Goal: Task Accomplishment & Management: Complete application form

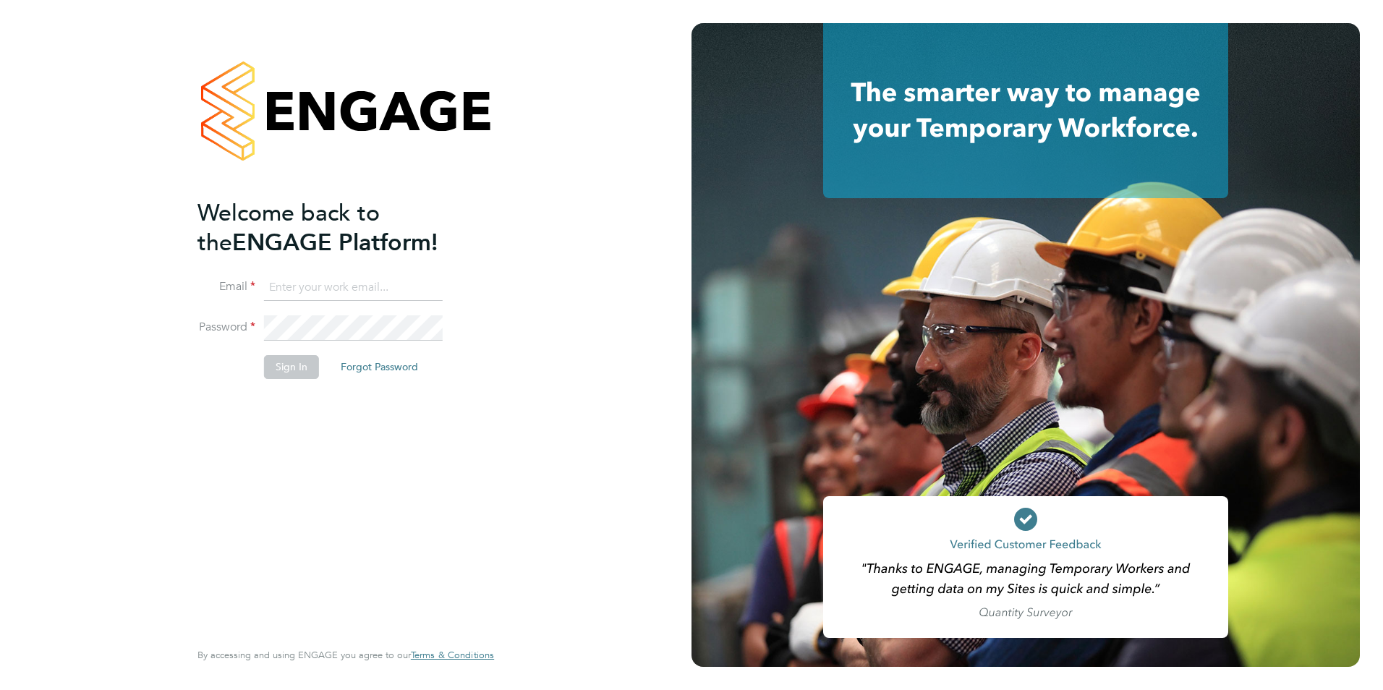
type input "olivia.triassi@huntereducation.co.uk"
click at [286, 370] on button "Sign In" at bounding box center [291, 366] width 55 height 23
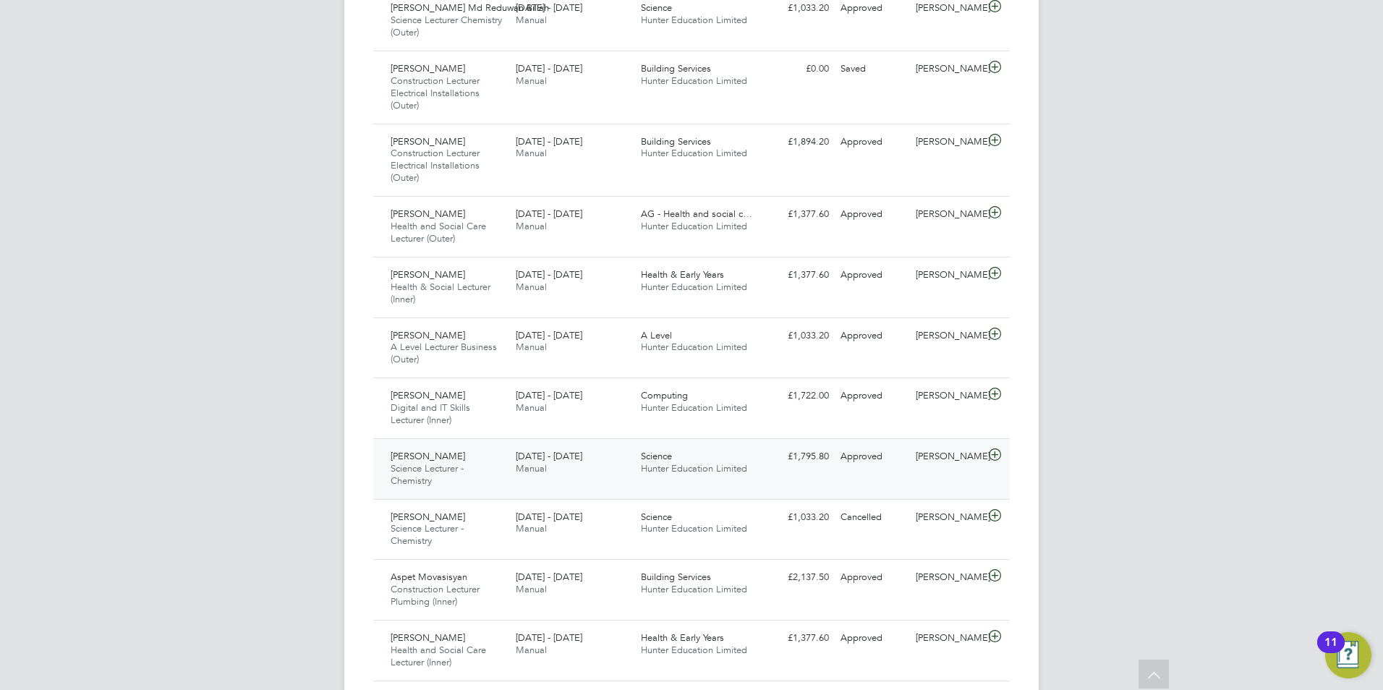
click at [711, 479] on div "Science Hunter Education Limited" at bounding box center [697, 463] width 125 height 36
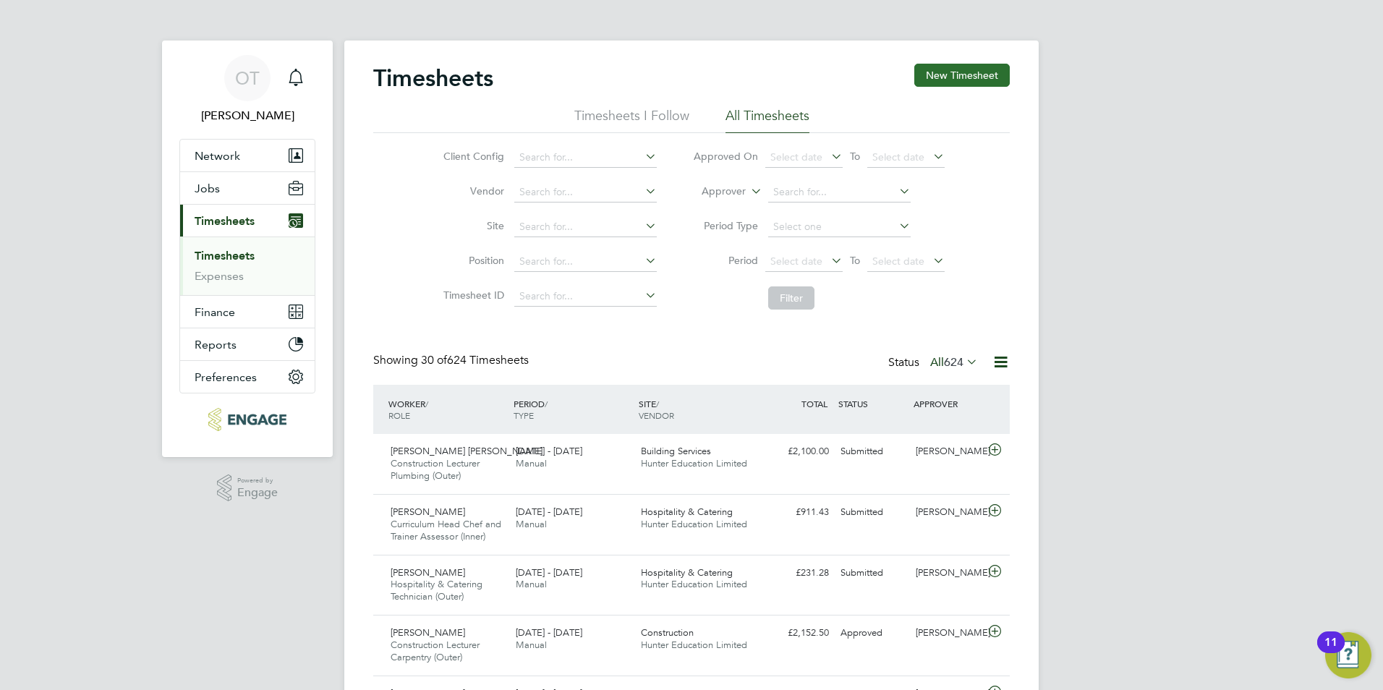
click at [945, 73] on button "New Timesheet" at bounding box center [961, 75] width 95 height 23
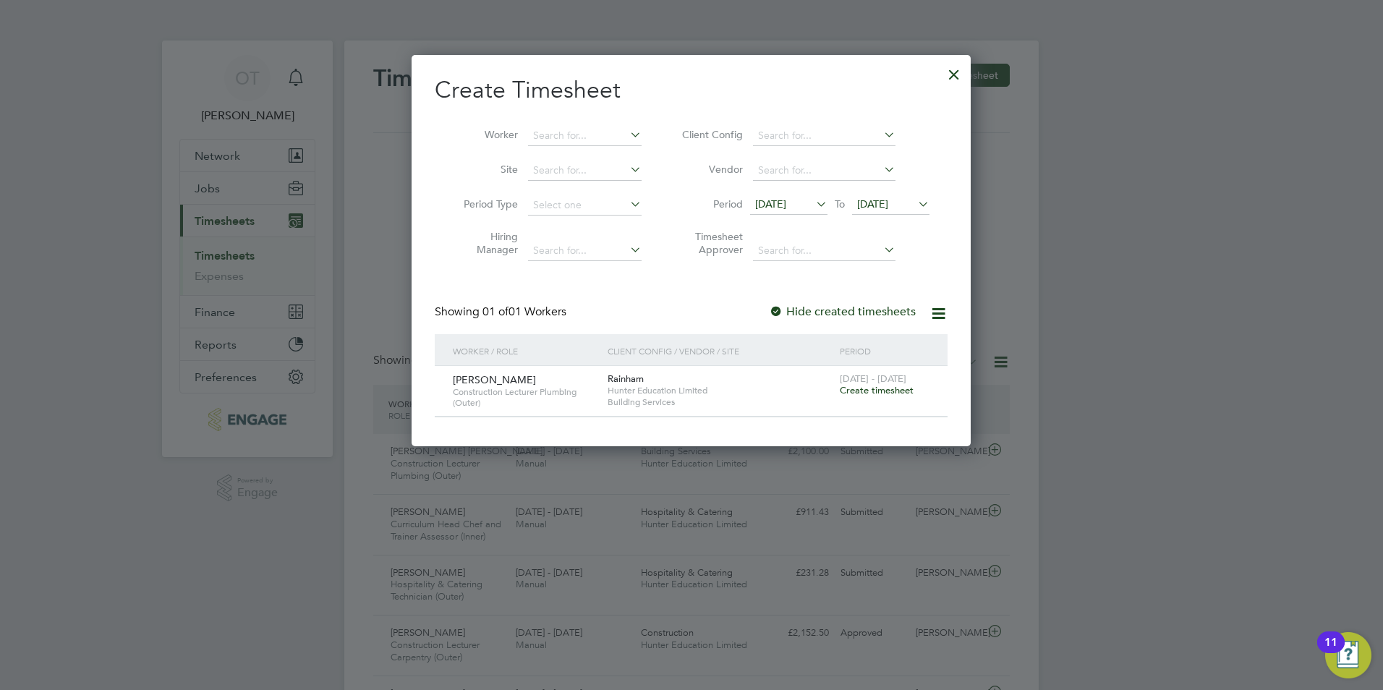
click at [782, 201] on span "[DATE]" at bounding box center [770, 203] width 31 height 13
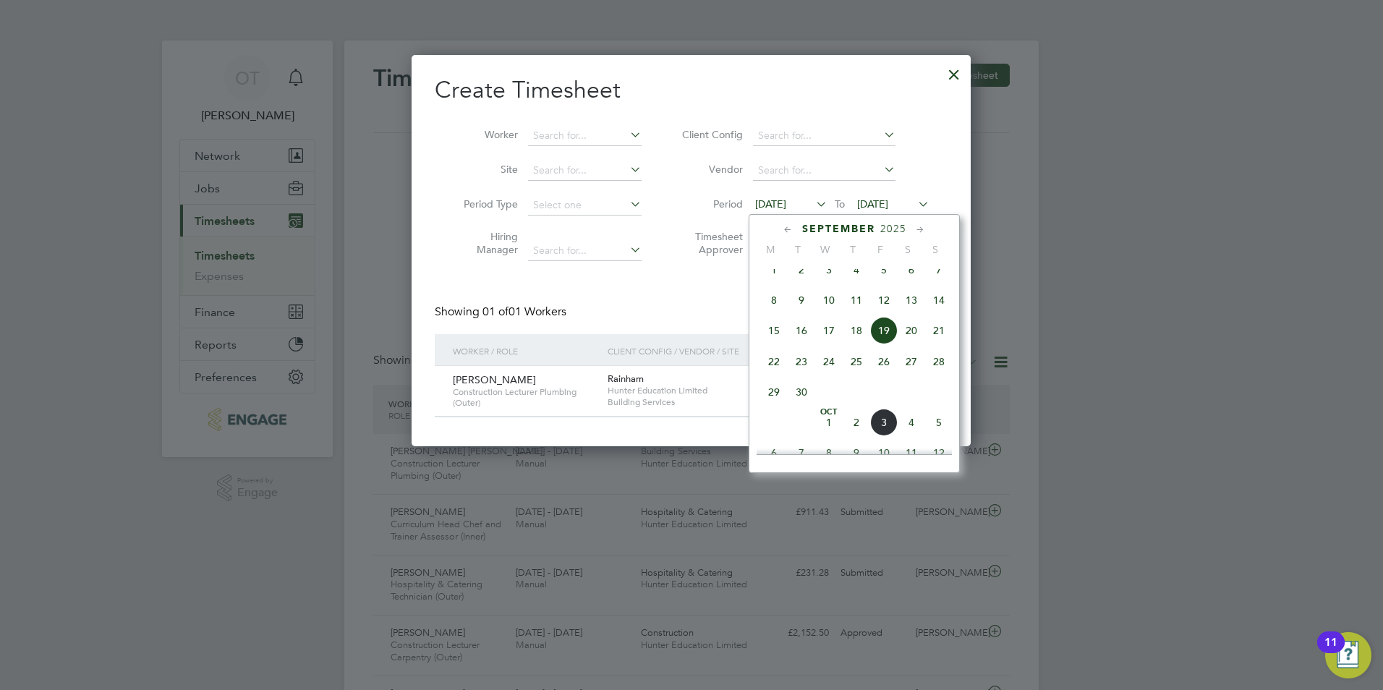
click at [775, 398] on span "29" at bounding box center [773, 391] width 27 height 27
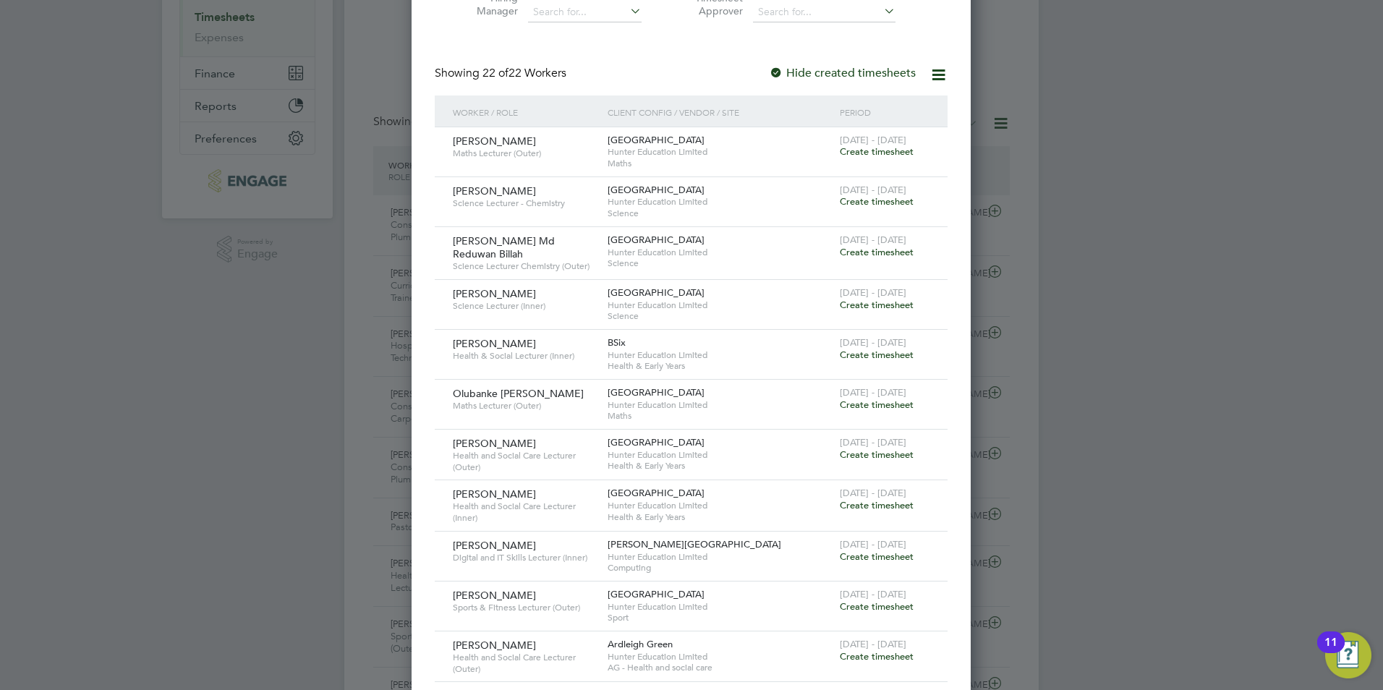
scroll to position [289, 0]
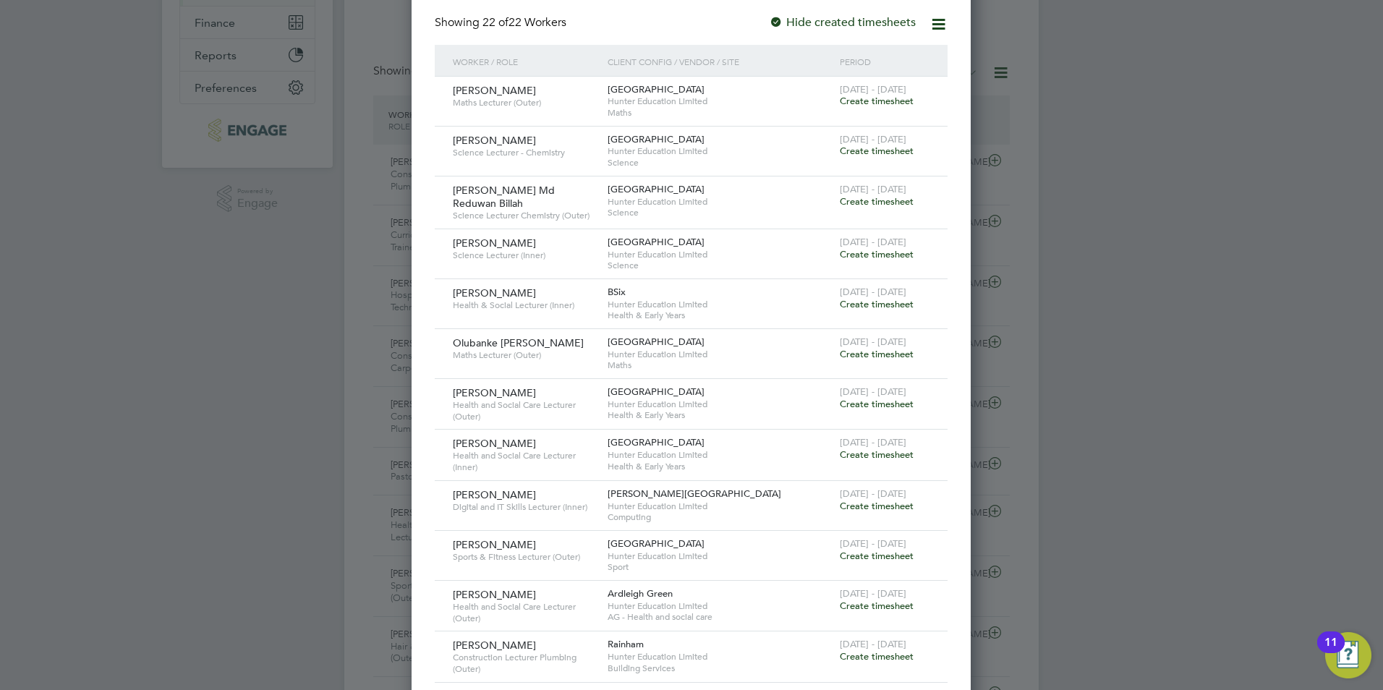
click at [858, 250] on span "Create timesheet" at bounding box center [877, 254] width 74 height 12
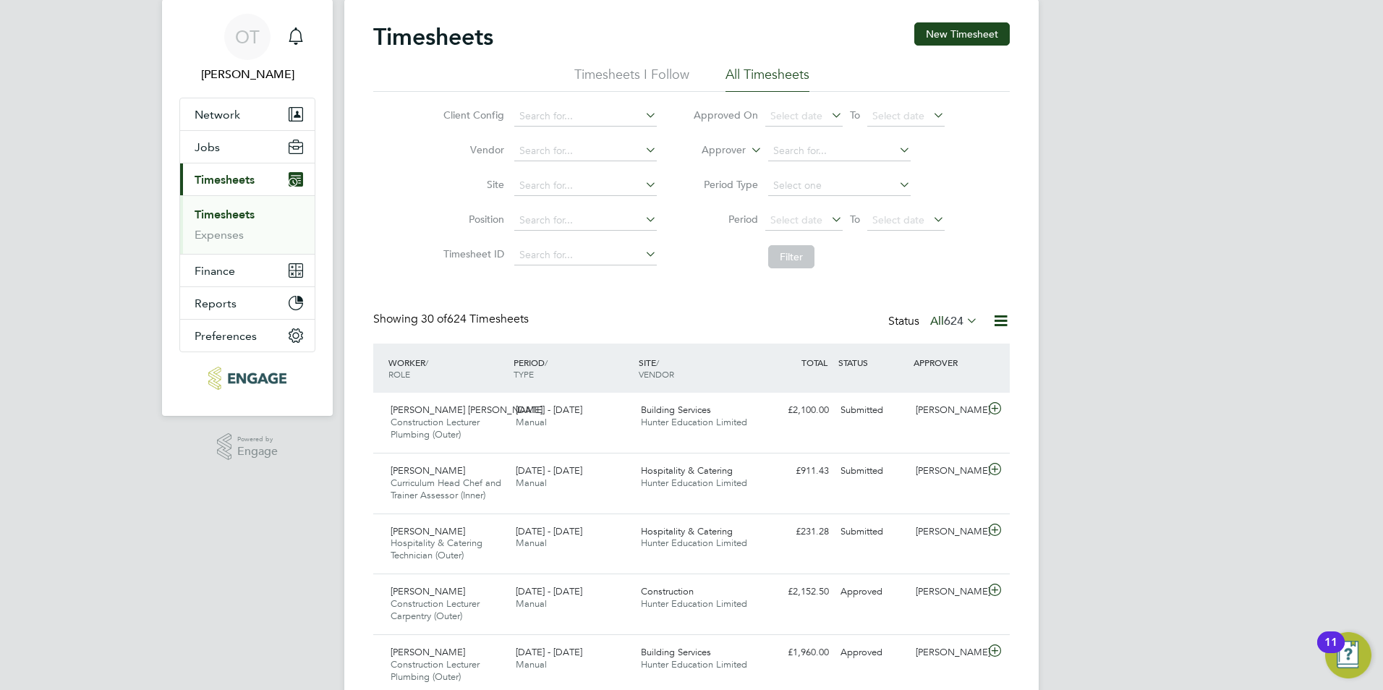
scroll to position [7, 7]
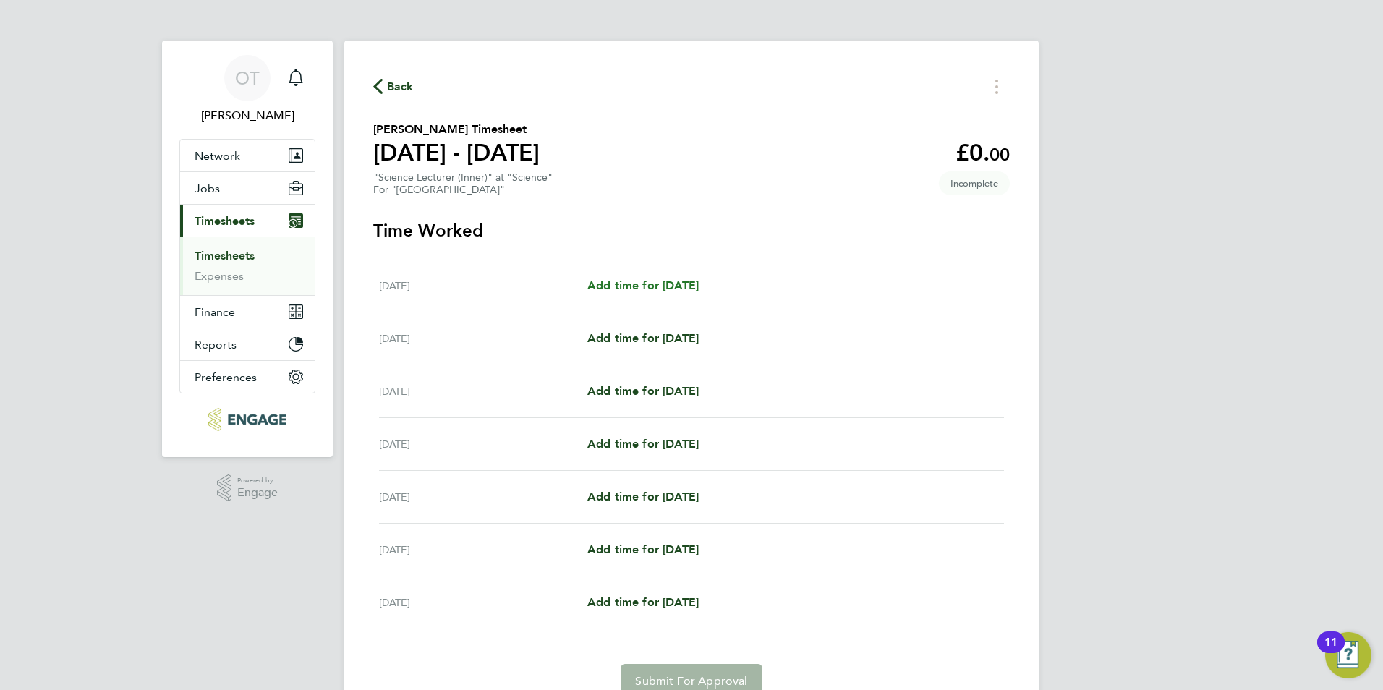
click at [659, 282] on span "Add time for [DATE]" at bounding box center [642, 285] width 111 height 14
select select "60"
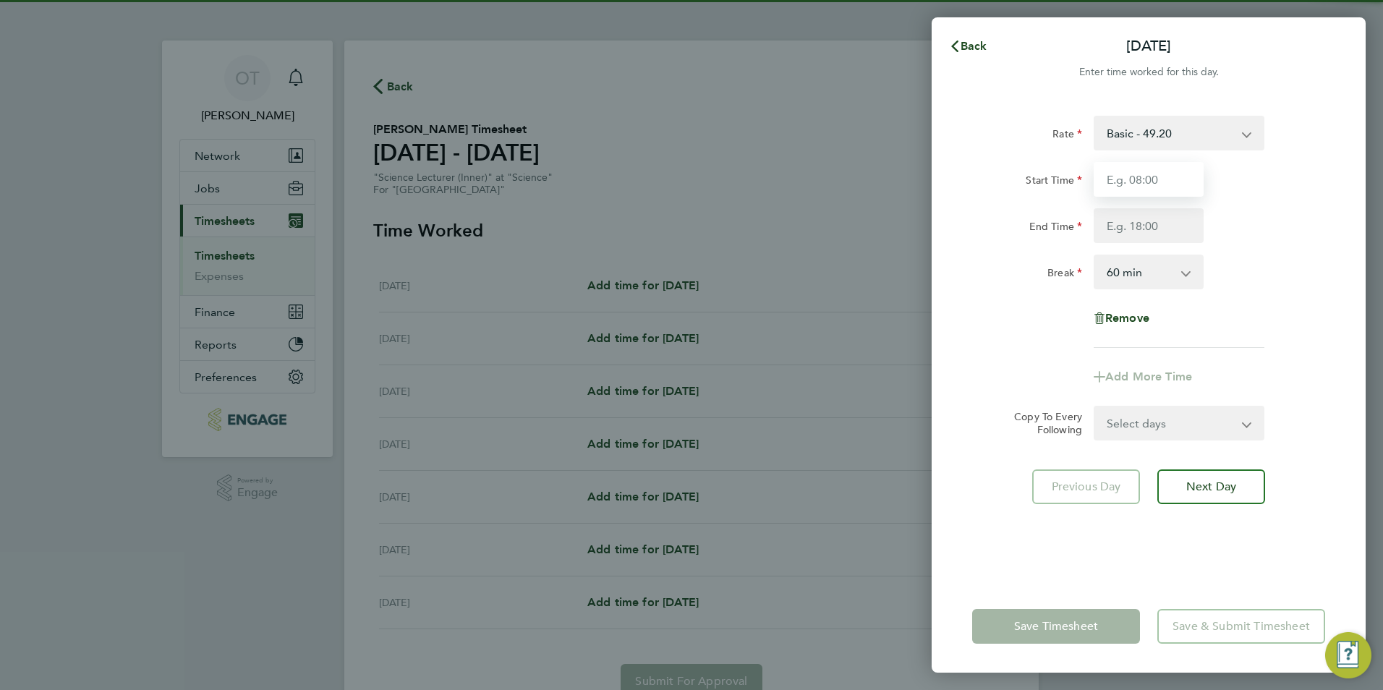
click at [1099, 178] on input "Start Time" at bounding box center [1149, 179] width 110 height 35
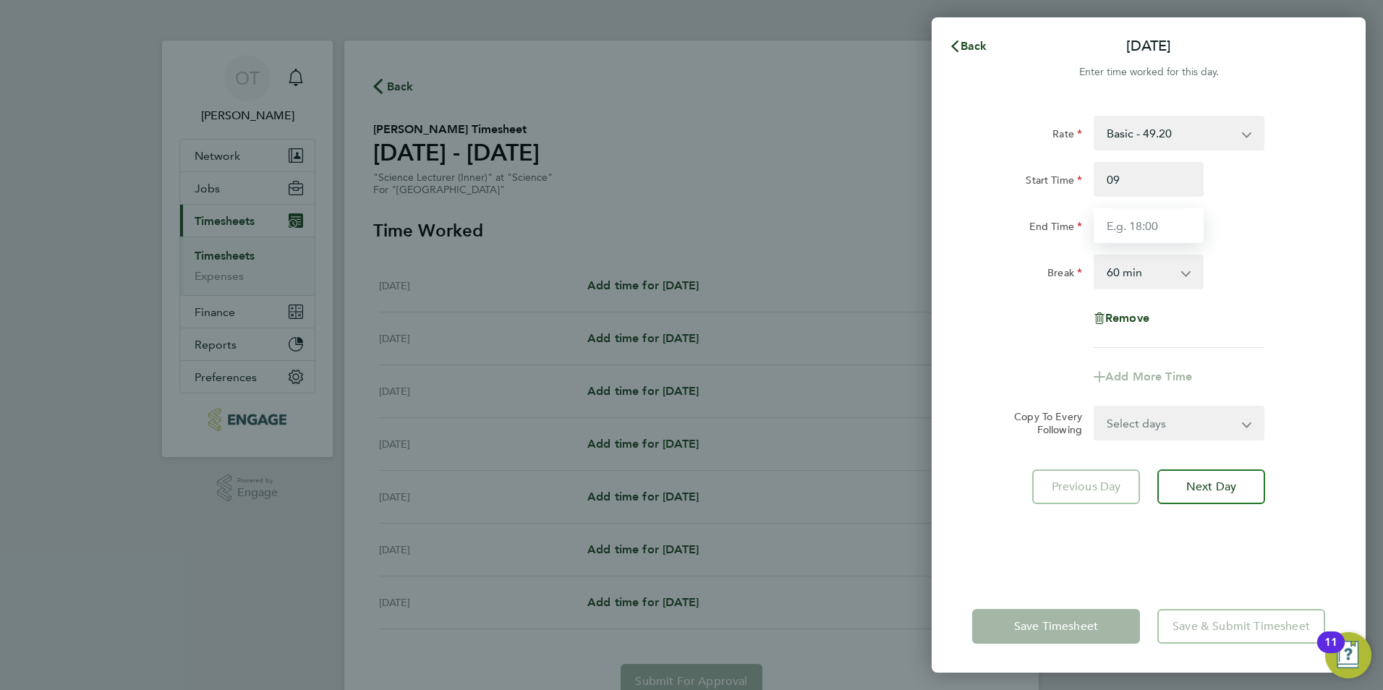
type input "09:00"
type input "17:00"
click at [1271, 220] on div "End Time 17:00" at bounding box center [1148, 225] width 365 height 35
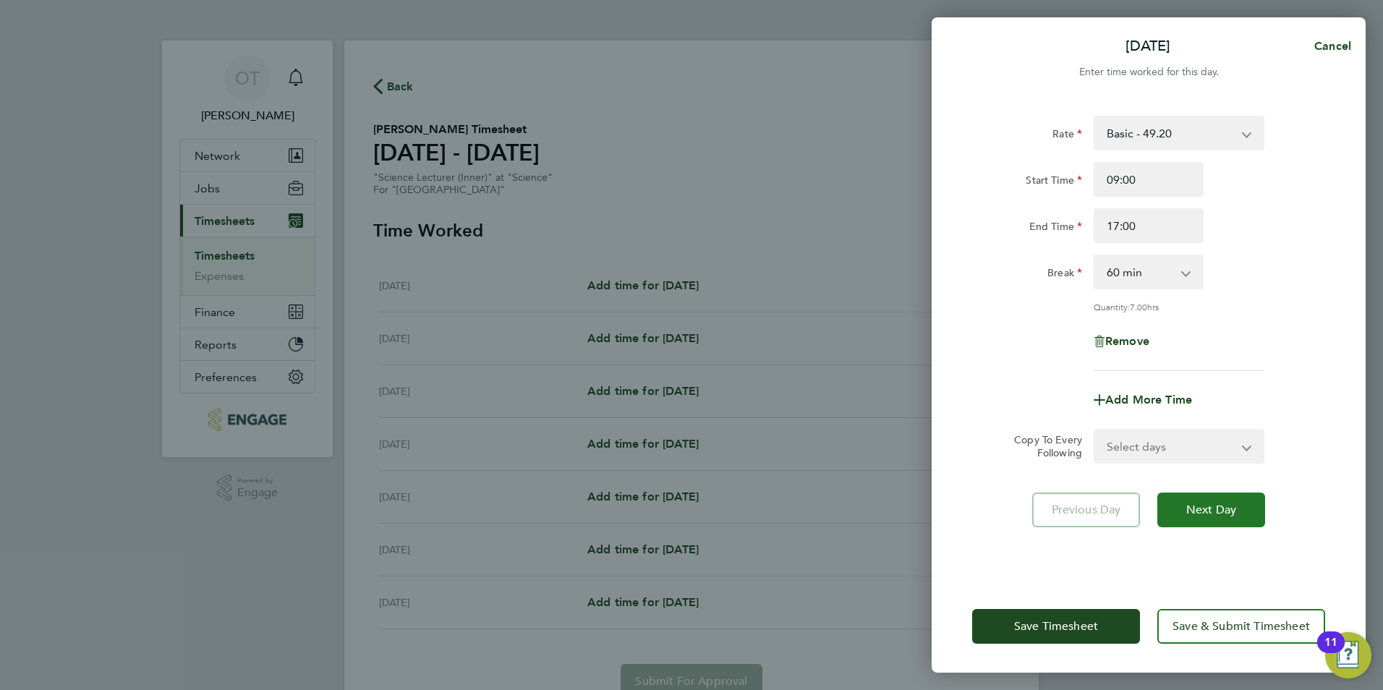
click at [1209, 513] on span "Next Day" at bounding box center [1211, 510] width 50 height 14
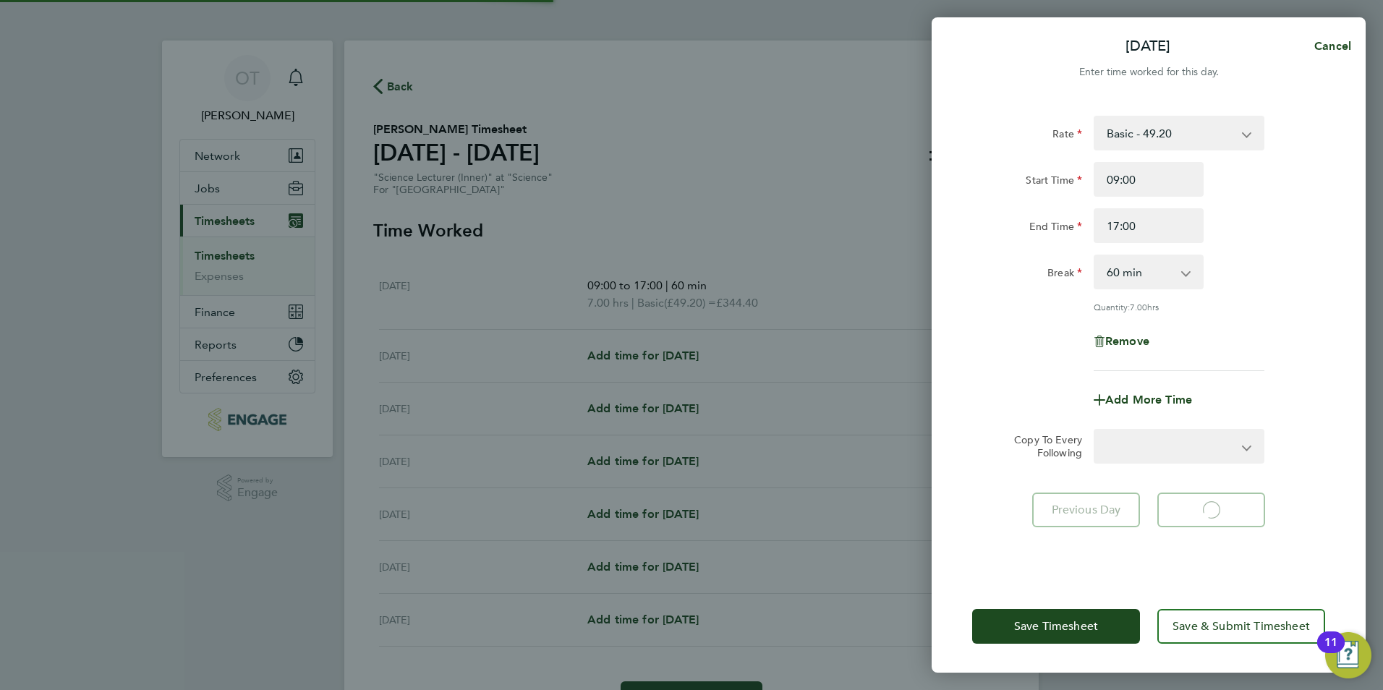
select select "60"
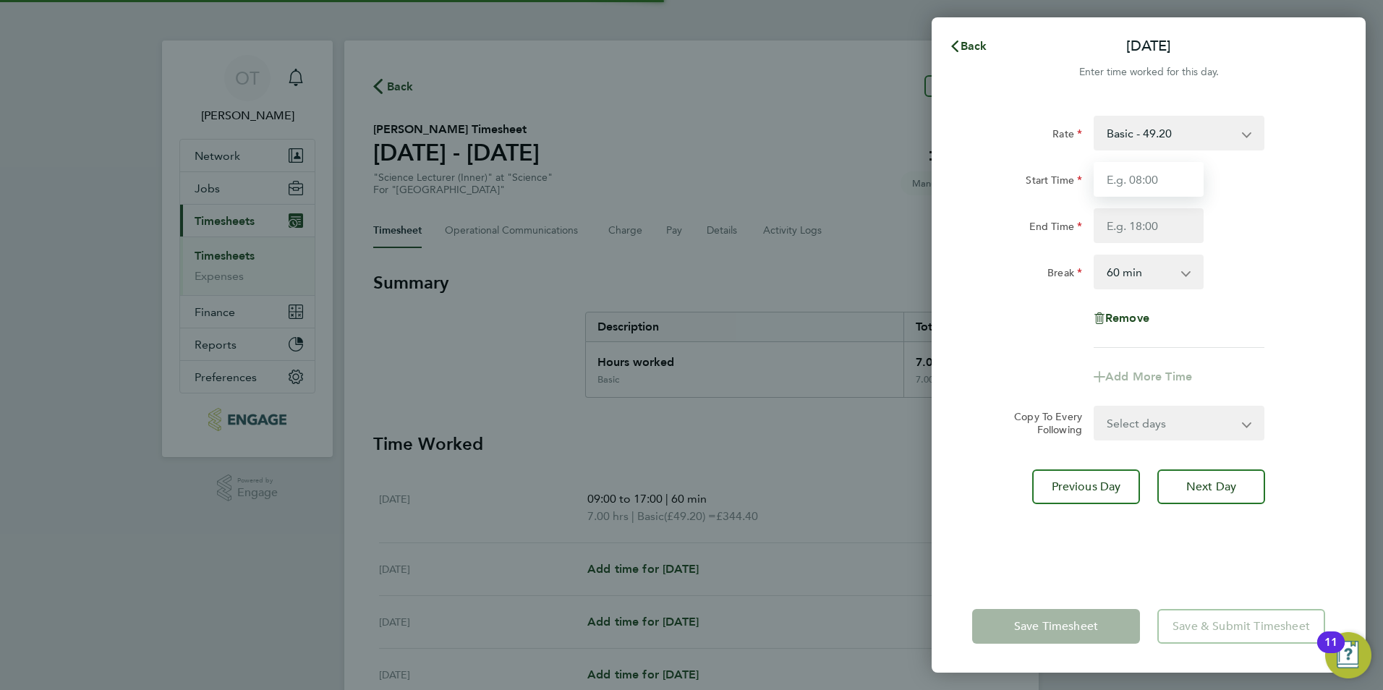
click at [1146, 185] on input "Start Time" at bounding box center [1149, 179] width 110 height 35
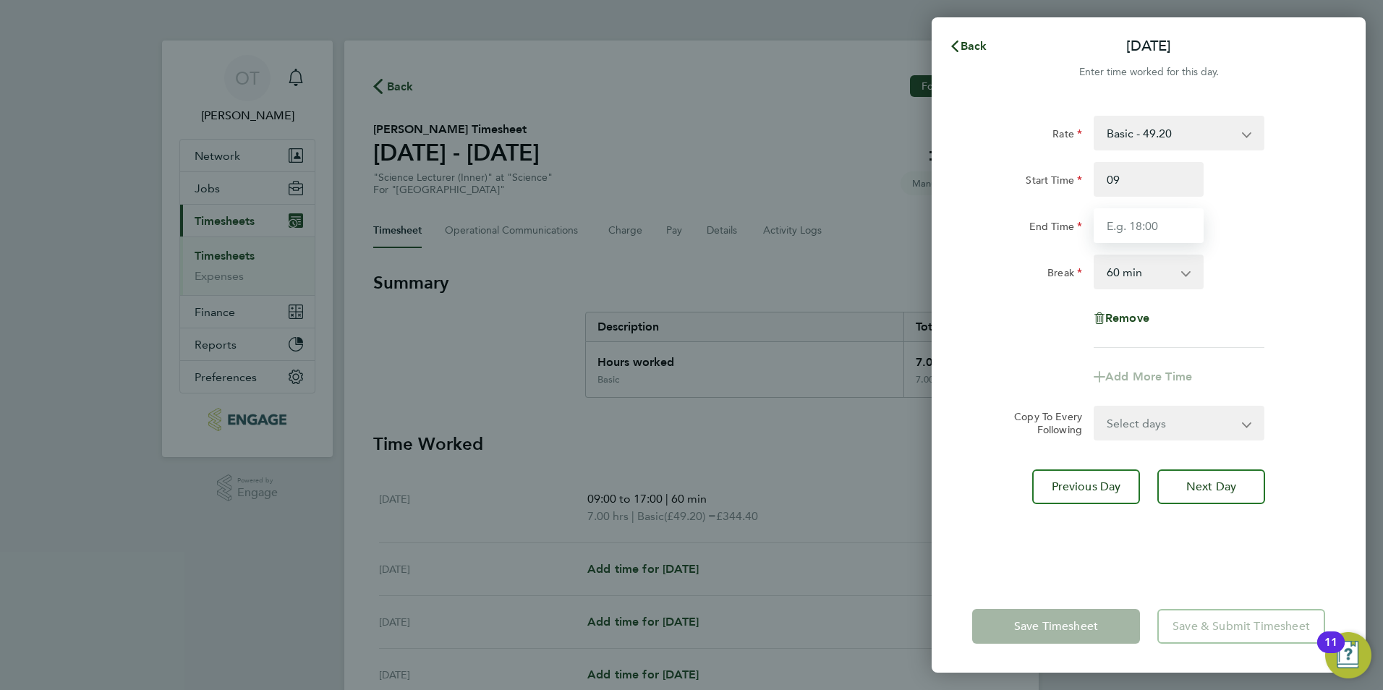
type input "09:00"
type input "17:00"
click at [1223, 202] on div "Start Time 09:00 End Time 17:00" at bounding box center [1148, 202] width 365 height 81
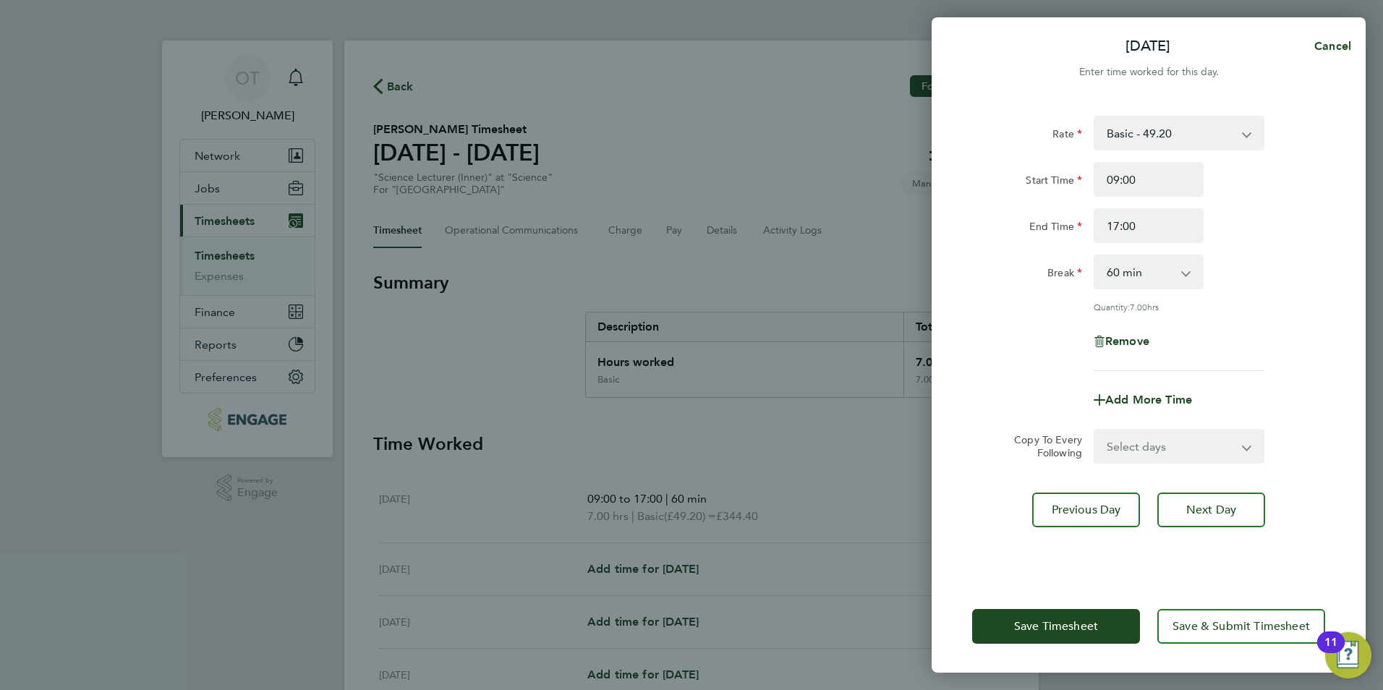
click at [1186, 527] on div "Rate Basic - 49.20 Start Time 09:00 End Time 17:00 Break 0 min 15 min 30 min 45…" at bounding box center [1149, 339] width 434 height 482
click at [1190, 513] on span "Next Day" at bounding box center [1211, 510] width 50 height 14
select select "60"
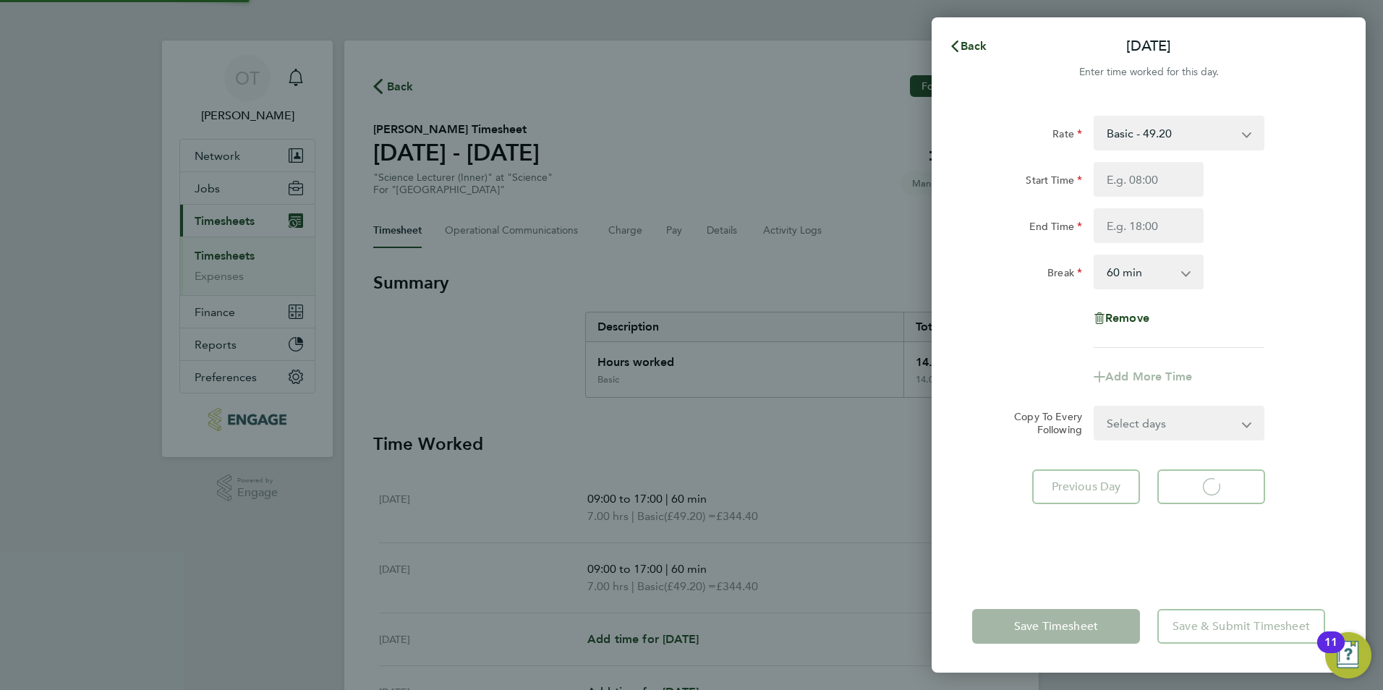
select select "60"
click at [1248, 291] on div "Rate Basic - 49.20 Start Time End Time Break 0 min 15 min 30 min 45 min 60 min …" at bounding box center [1148, 232] width 353 height 232
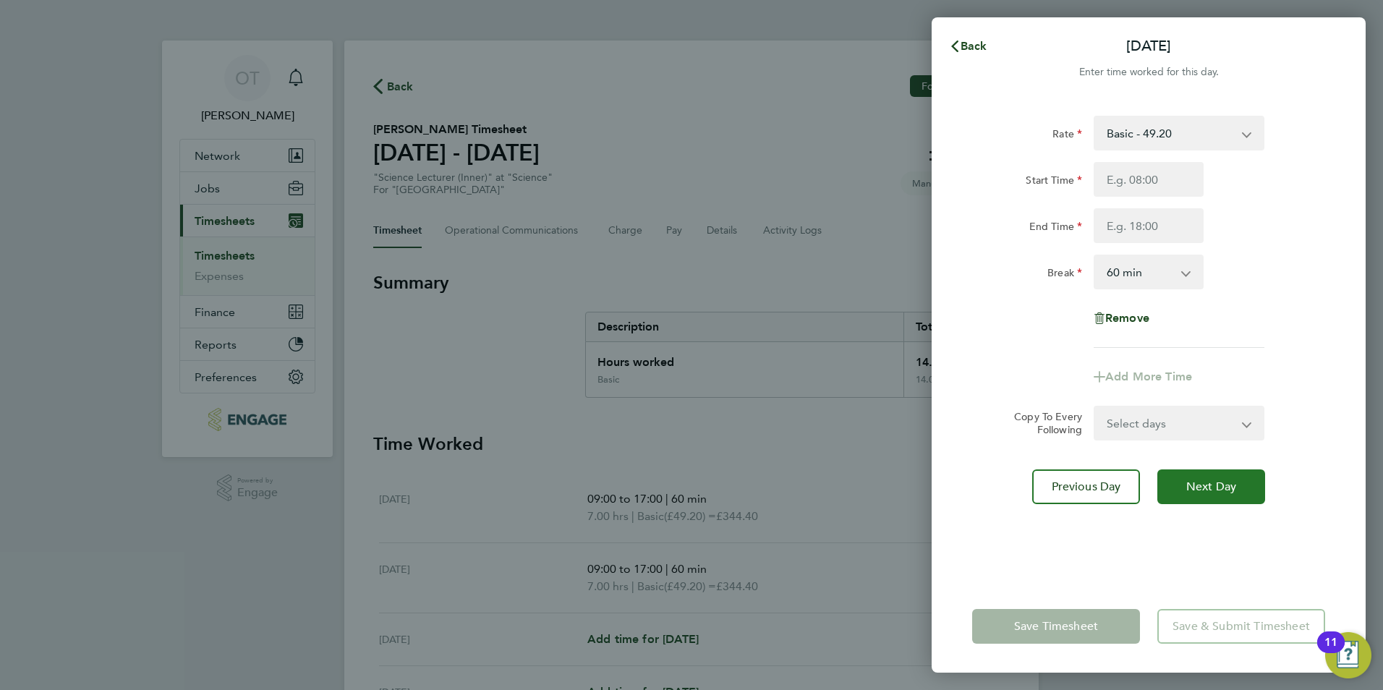
click at [1214, 477] on button "Next Day" at bounding box center [1211, 486] width 108 height 35
select select "60"
click at [1121, 177] on input "Start Time" at bounding box center [1149, 179] width 110 height 35
type input "09:00"
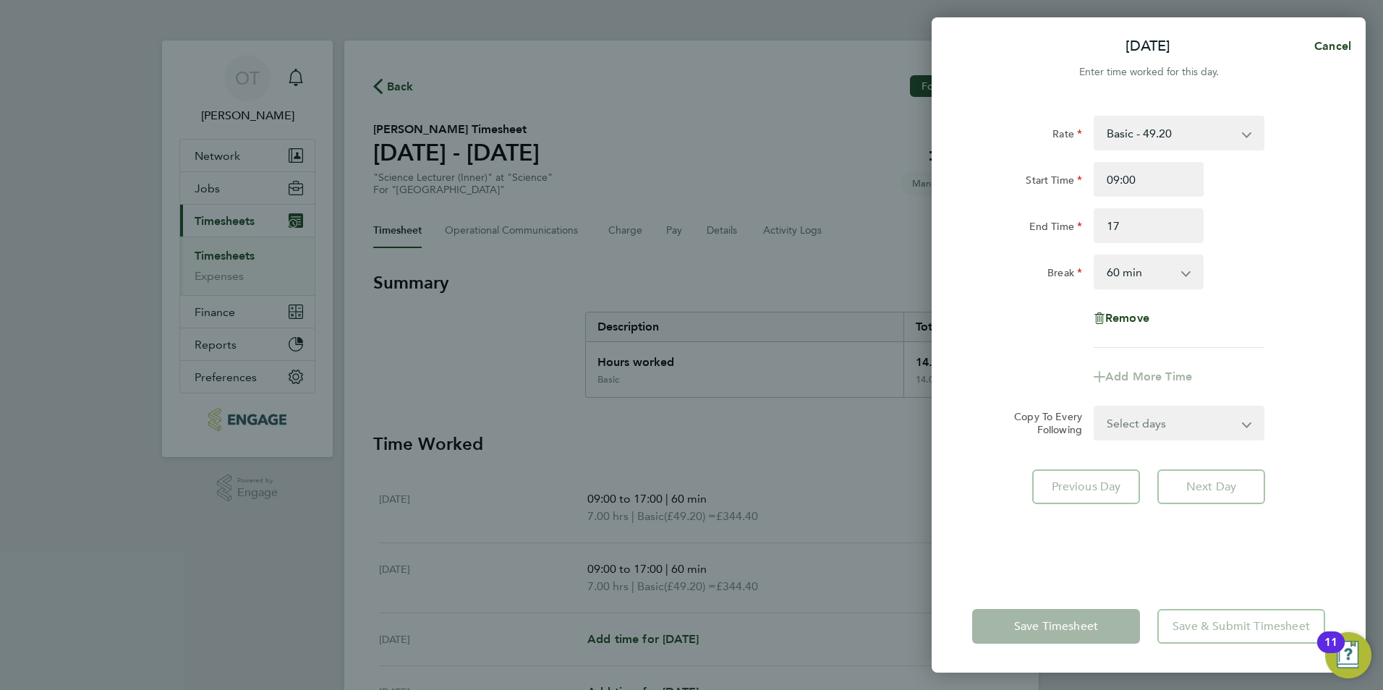
type input "17:00"
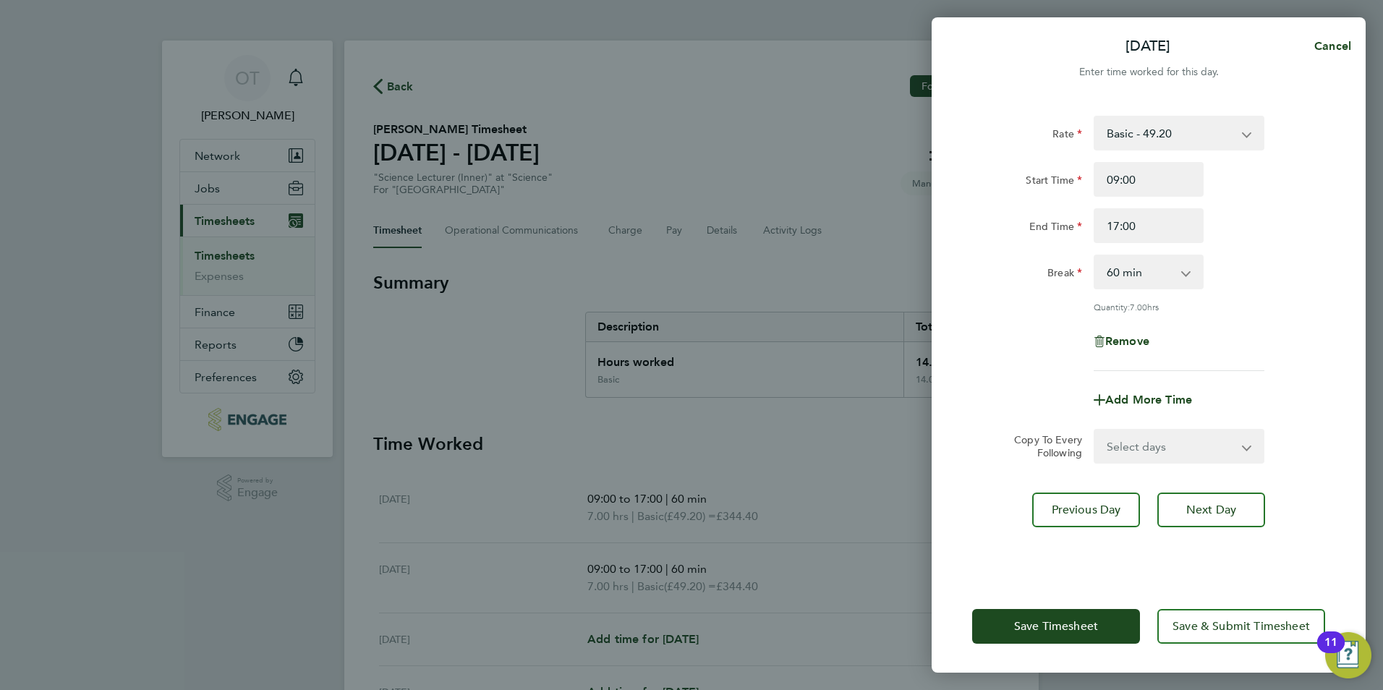
drag, startPoint x: 1256, startPoint y: 223, endPoint x: 1254, endPoint y: 231, distance: 8.1
click at [1256, 223] on div "End Time 17:00" at bounding box center [1148, 225] width 365 height 35
click at [1069, 621] on span "Save Timesheet" at bounding box center [1056, 626] width 84 height 14
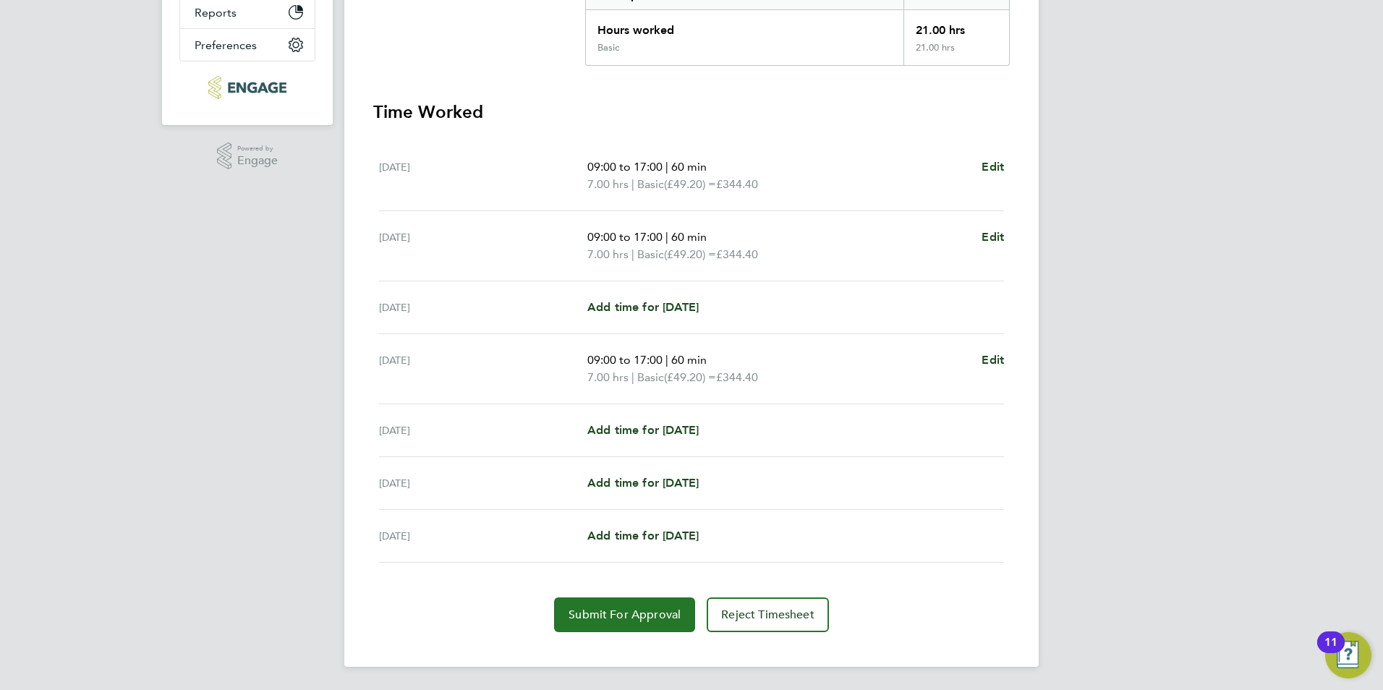
click at [606, 608] on span "Submit For Approval" at bounding box center [625, 615] width 112 height 14
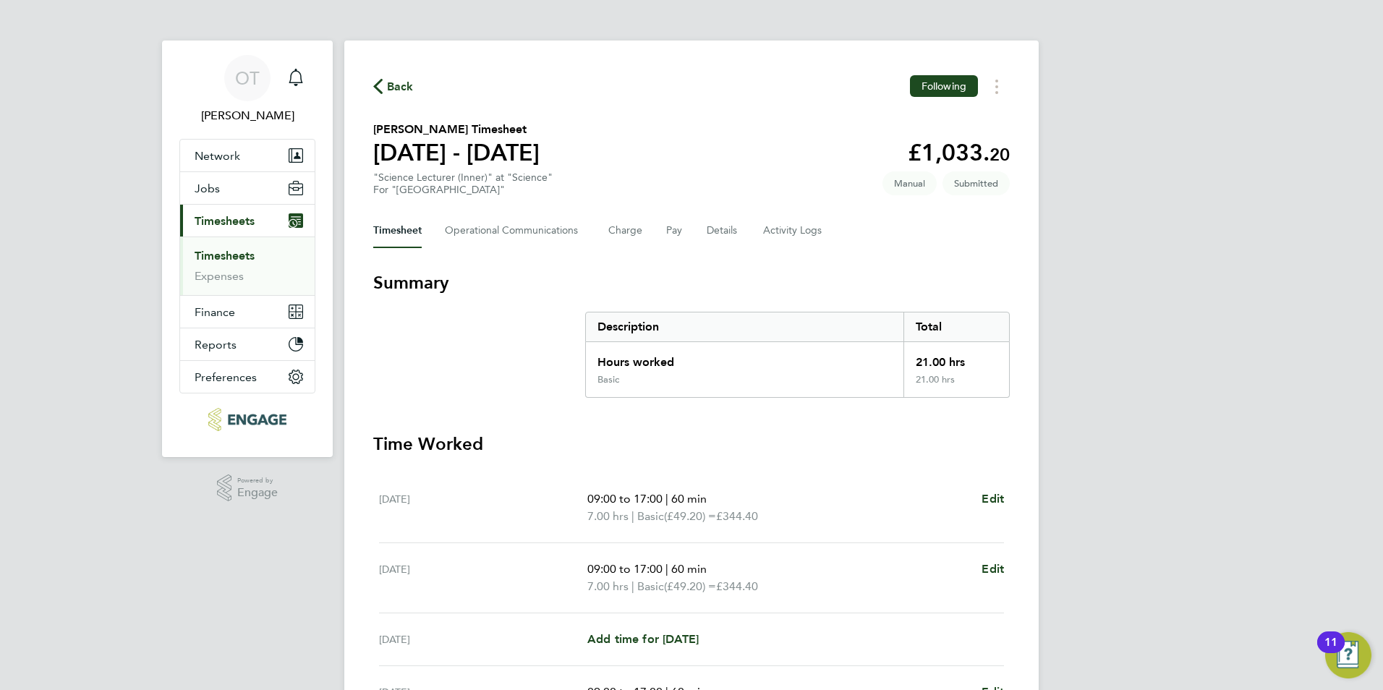
click at [396, 69] on div "Back Following [PERSON_NAME] Timesheet [DATE] - [DATE] £1,033. 20 "Science Lect…" at bounding box center [691, 520] width 694 height 958
click at [404, 85] on span "Back" at bounding box center [400, 86] width 27 height 17
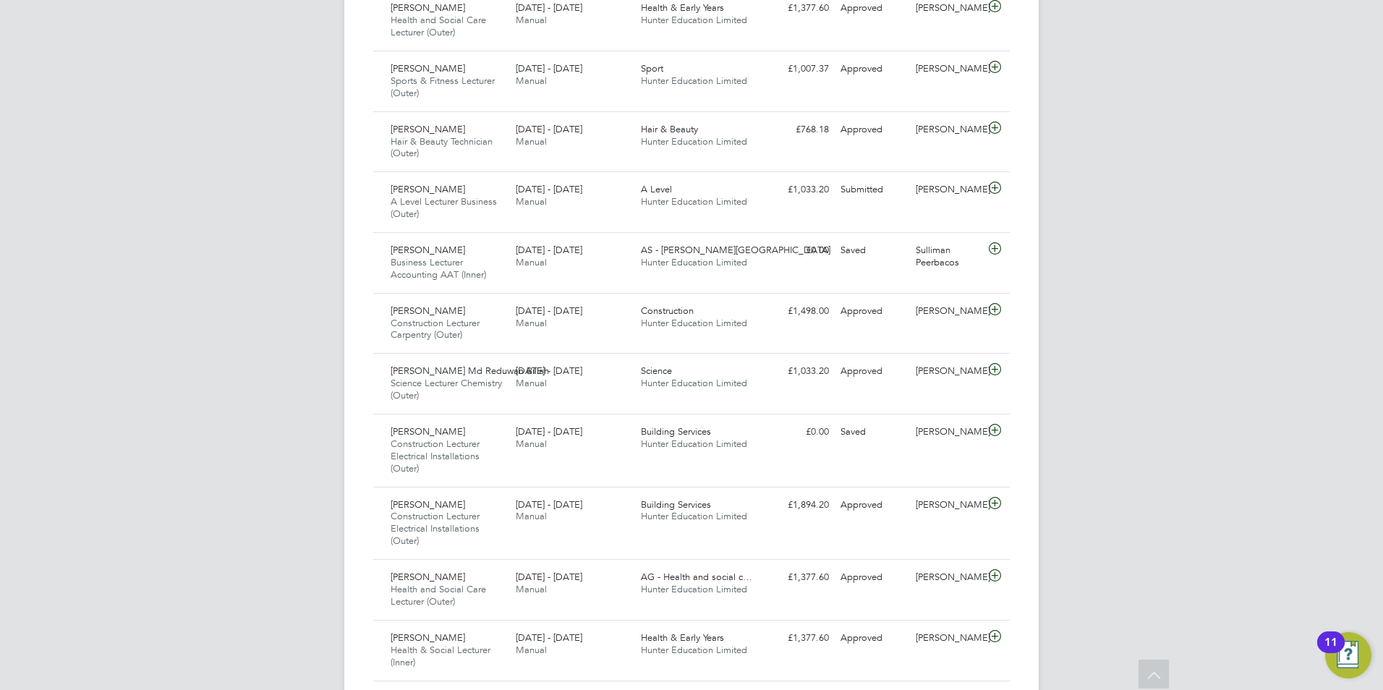
scroll to position [796, 0]
click at [760, 446] on div "Building Services Hunter Education Limited" at bounding box center [697, 437] width 125 height 36
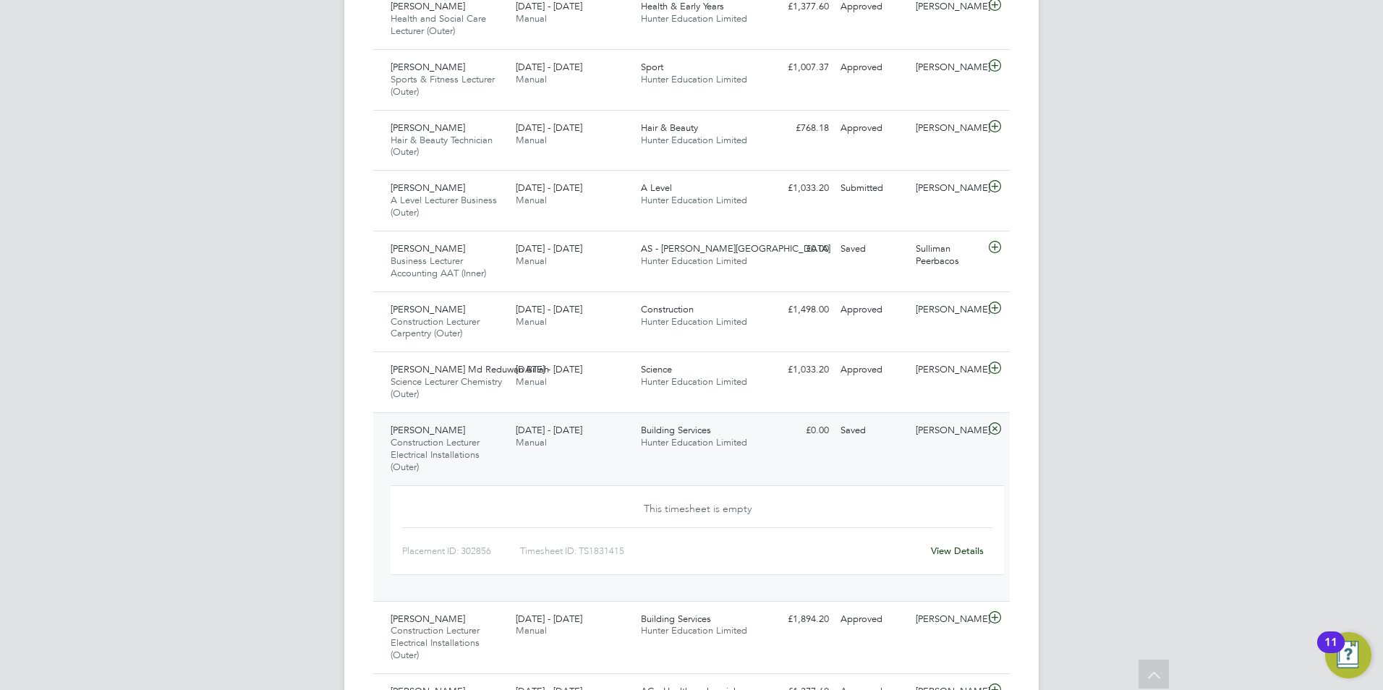
click at [760, 446] on div "Building Services Hunter Education Limited" at bounding box center [697, 437] width 125 height 36
